Goal: Find specific page/section: Find specific page/section

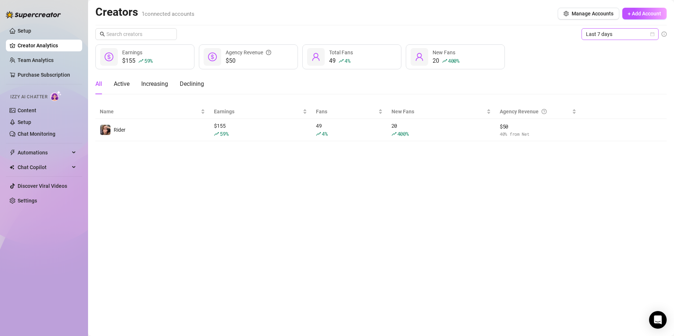
click at [640, 33] on span "Last 7 days" at bounding box center [620, 34] width 68 height 11
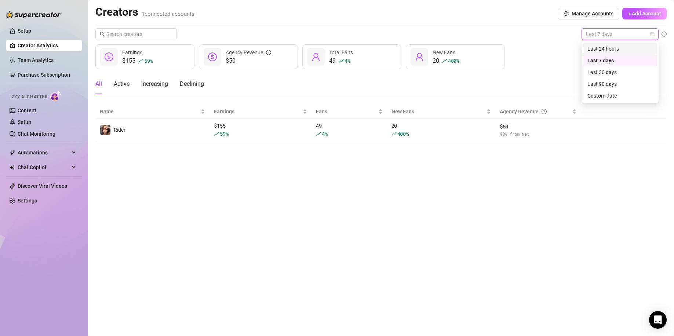
click at [613, 50] on div "Last 24 hours" at bounding box center [620, 49] width 65 height 8
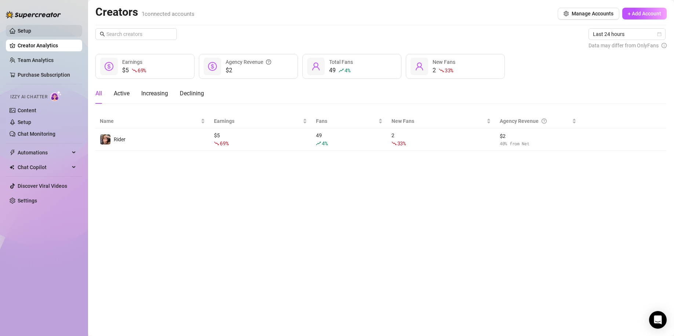
click at [31, 29] on link "Setup" at bounding box center [25, 31] width 14 height 6
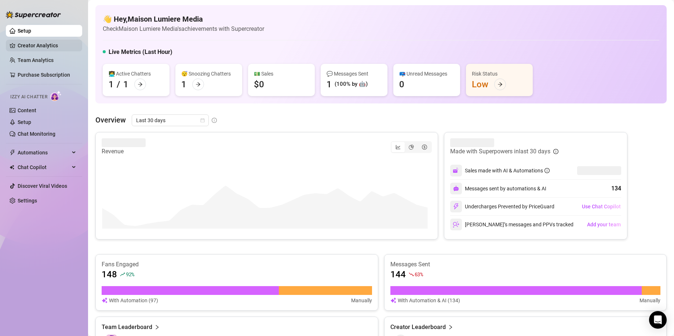
click at [63, 49] on link "Creator Analytics" at bounding box center [47, 46] width 59 height 12
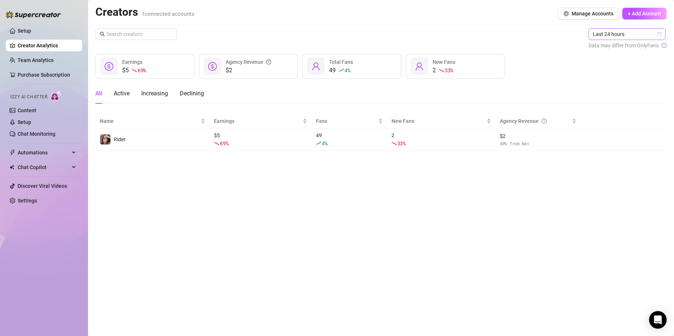
click at [617, 33] on span "Last 24 hours" at bounding box center [627, 34] width 68 height 11
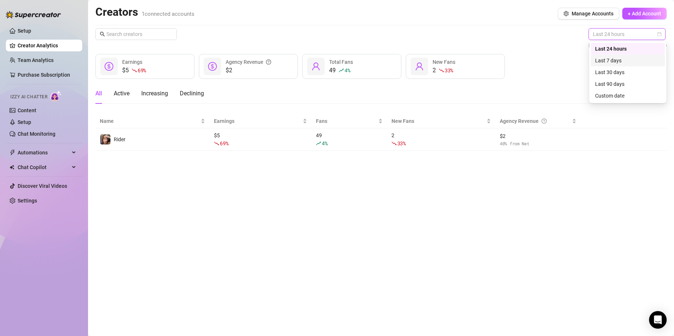
click at [621, 59] on div "Last 7 days" at bounding box center [627, 61] width 65 height 8
